Goal: Information Seeking & Learning: Learn about a topic

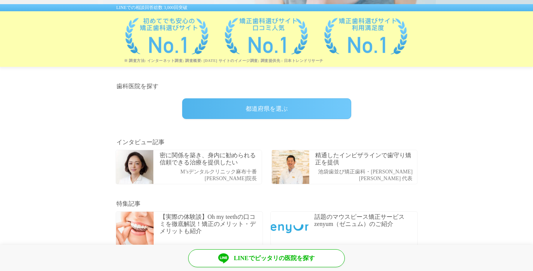
scroll to position [145, 0]
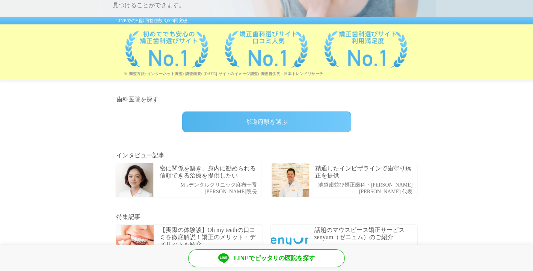
click at [261, 129] on div "都道府県を選ぶ" at bounding box center [266, 122] width 169 height 21
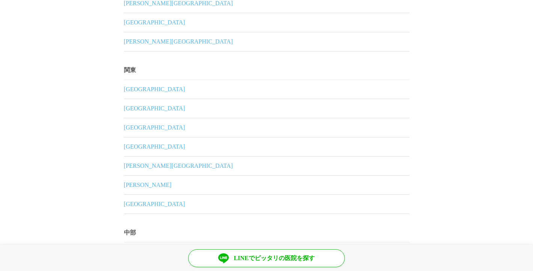
scroll to position [228, 0]
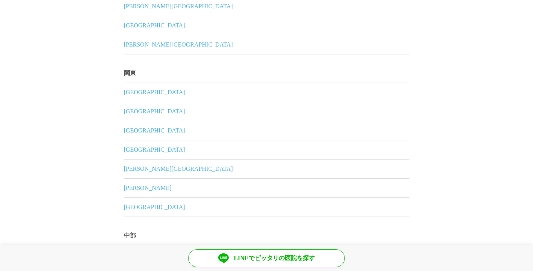
click at [127, 190] on link "東京都" at bounding box center [266, 188] width 285 height 19
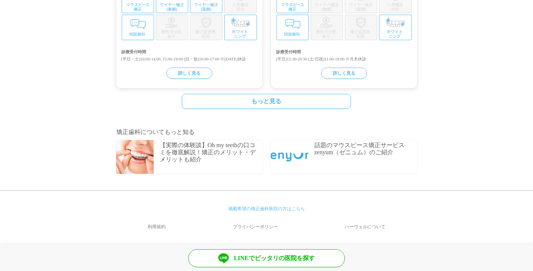
scroll to position [590, 0]
click at [242, 113] on div "もっと見る" at bounding box center [266, 99] width 206 height 28
click at [242, 109] on link "もっと見る" at bounding box center [266, 101] width 169 height 15
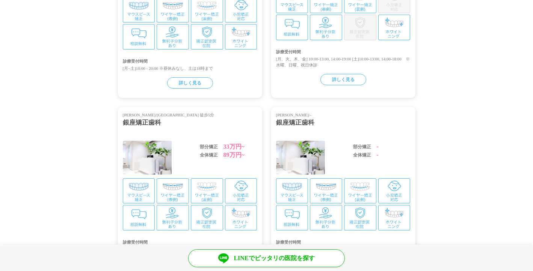
scroll to position [872, 0]
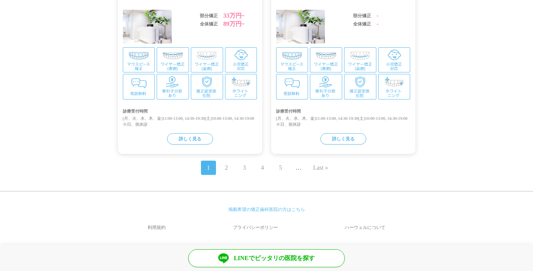
click at [225, 165] on link "2" at bounding box center [226, 167] width 3 height 9
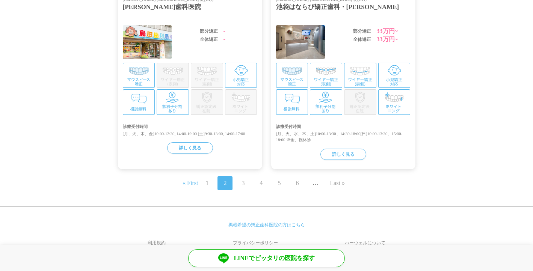
scroll to position [872, 0]
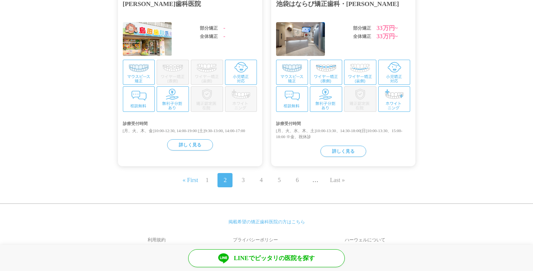
click at [240, 173] on span "3" at bounding box center [243, 180] width 15 height 14
click at [243, 176] on link "3" at bounding box center [243, 180] width 3 height 9
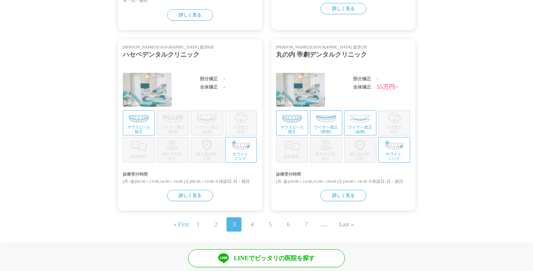
scroll to position [882, 0]
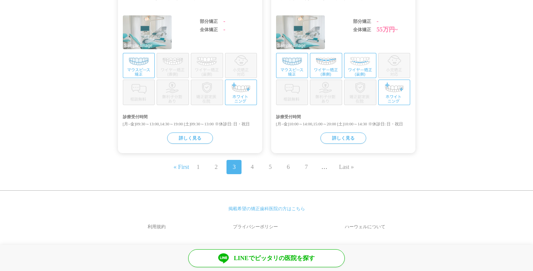
click at [249, 165] on span "4" at bounding box center [252, 167] width 15 height 14
click at [251, 166] on link "4" at bounding box center [252, 167] width 3 height 9
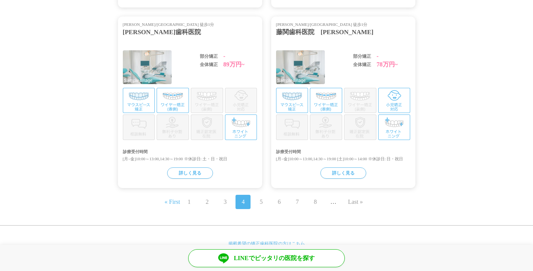
scroll to position [891, 0]
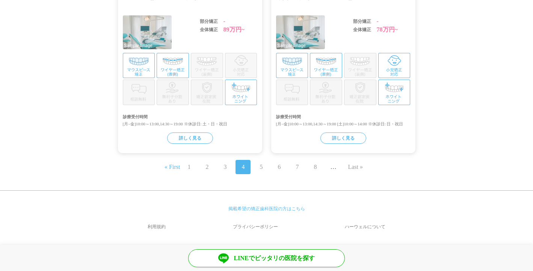
click at [255, 167] on span "5" at bounding box center [261, 167] width 15 height 14
click at [259, 167] on span "5" at bounding box center [261, 167] width 15 height 14
click at [261, 167] on link "5" at bounding box center [261, 167] width 3 height 9
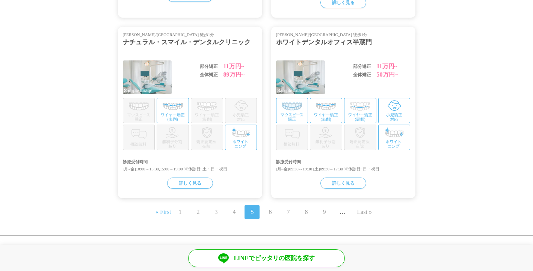
scroll to position [866, 0]
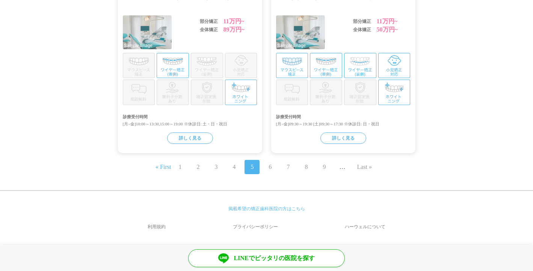
click at [273, 168] on span "6" at bounding box center [270, 167] width 15 height 14
click at [271, 168] on link "6" at bounding box center [270, 167] width 3 height 9
click at [274, 169] on span "7" at bounding box center [279, 167] width 15 height 14
click at [278, 169] on link "7" at bounding box center [279, 167] width 3 height 9
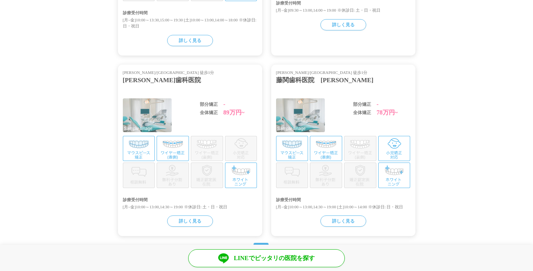
scroll to position [823, 0]
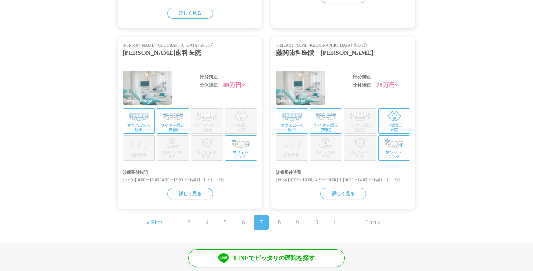
click at [278, 227] on link "8" at bounding box center [279, 222] width 3 height 9
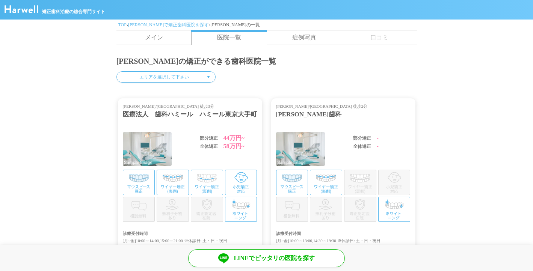
click at [198, 112] on div "医療法人　歯科ハミール　ハミール東京大手町" at bounding box center [190, 115] width 134 height 10
